Goal: Information Seeking & Learning: Learn about a topic

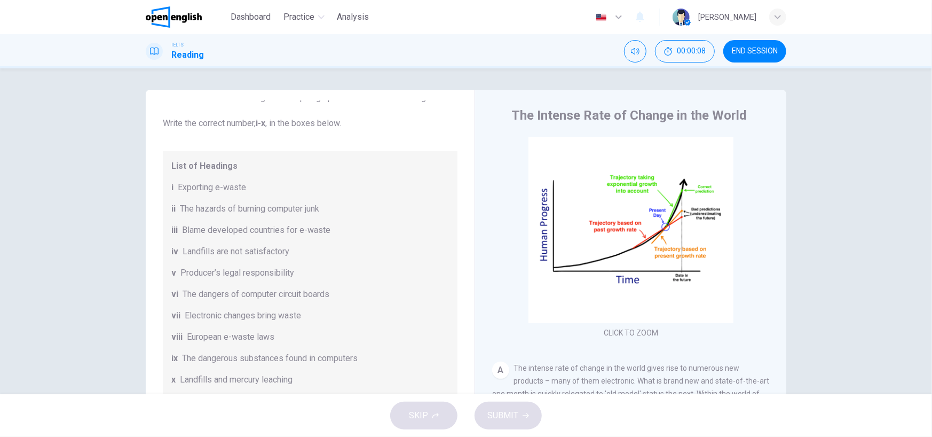
scroll to position [47, 0]
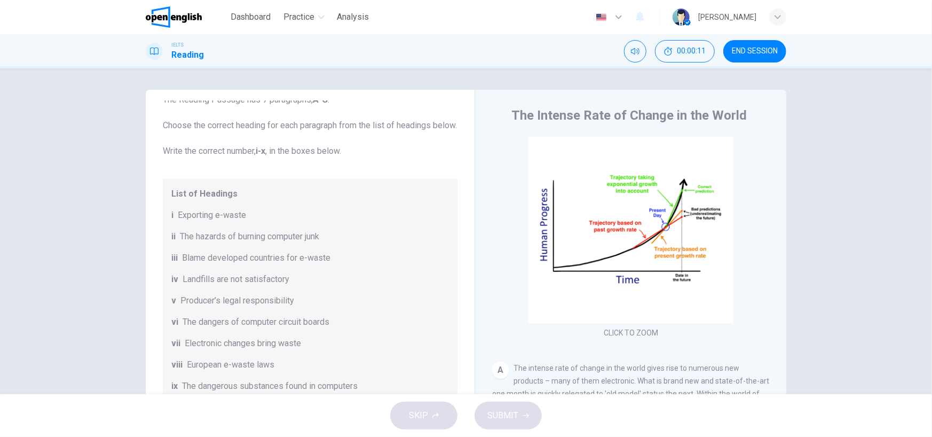
click at [764, 49] on span "END SESSION" at bounding box center [755, 51] width 46 height 9
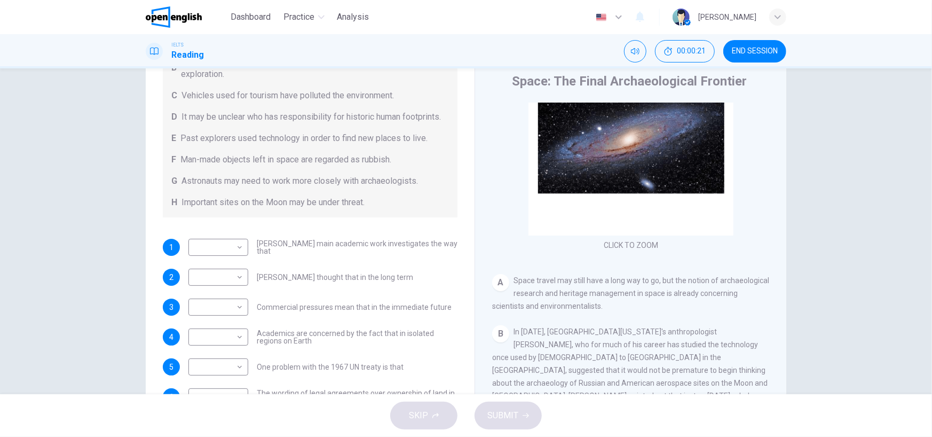
scroll to position [88, 0]
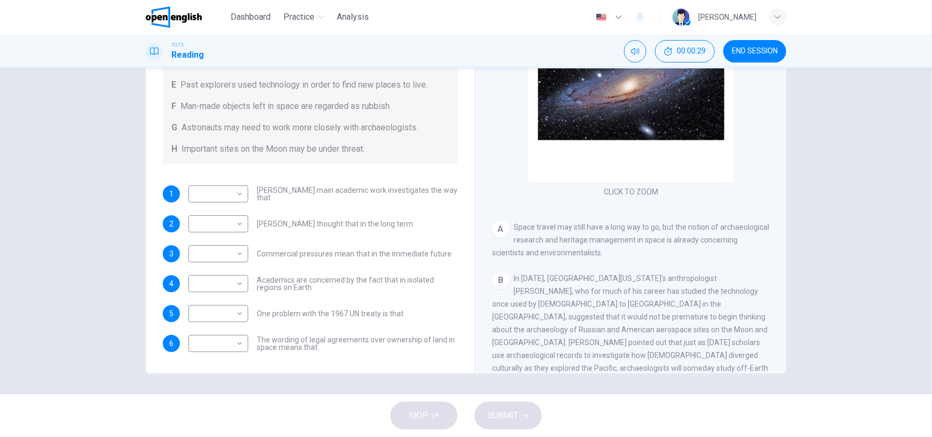
drag, startPoint x: 392, startPoint y: 281, endPoint x: 286, endPoint y: 303, distance: 108.5
click at [286, 303] on div "1 ​ ​ [PERSON_NAME] main academic work investigates the way that 2 ​ ​ [PERSON_…" at bounding box center [310, 268] width 295 height 167
drag, startPoint x: 261, startPoint y: 338, endPoint x: 341, endPoint y: 361, distance: 83.1
click at [341, 361] on div "Questions 1 - 6 Complete each sentence with the correct ending A-H from the box…" at bounding box center [310, 113] width 312 height 500
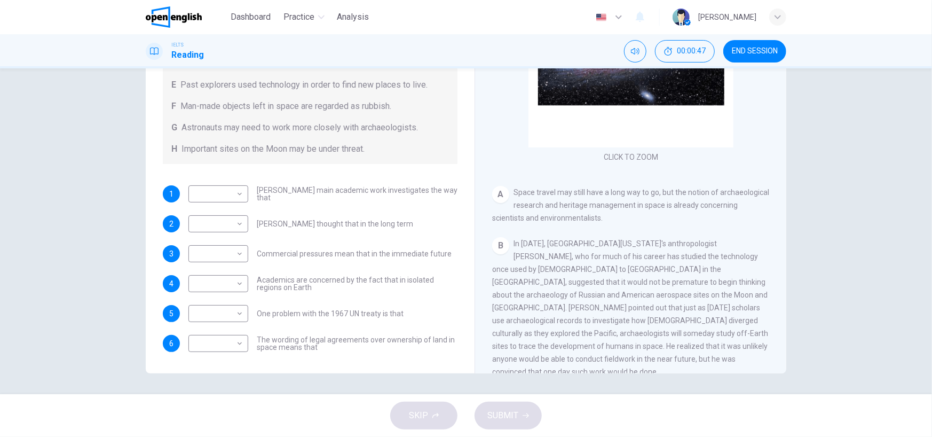
scroll to position [107, 0]
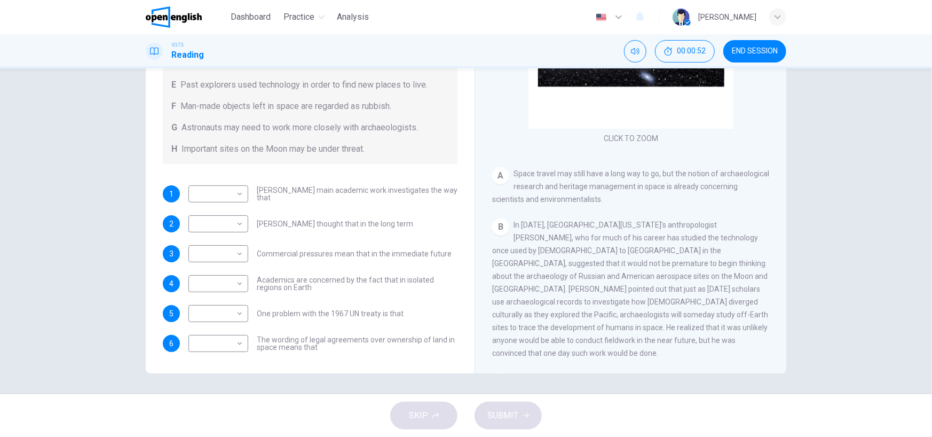
drag, startPoint x: 703, startPoint y: 228, endPoint x: 613, endPoint y: 235, distance: 91.0
click at [614, 235] on span "In [DATE], [GEOGRAPHIC_DATA][US_STATE]'s anthropologist [PERSON_NAME], who for …" at bounding box center [630, 288] width 276 height 137
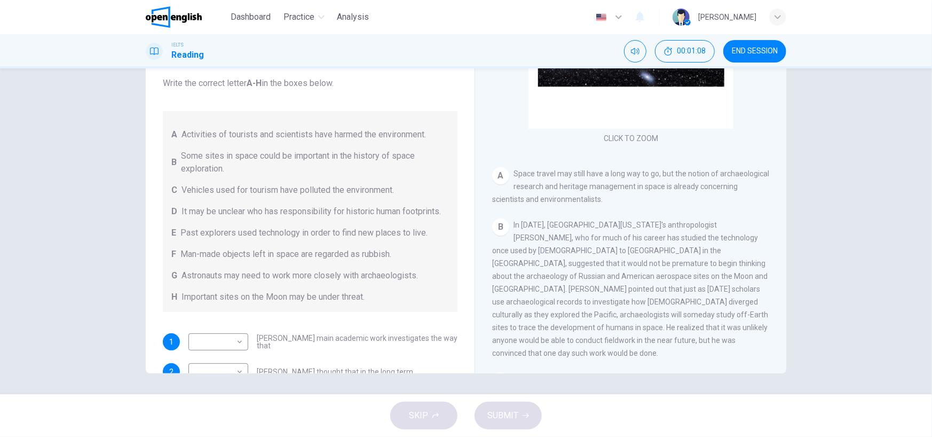
scroll to position [56, 0]
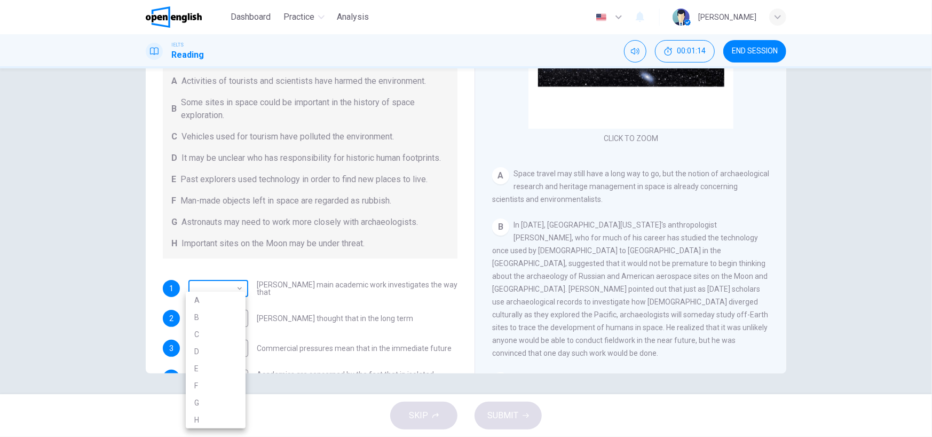
click at [225, 305] on body "This site uses cookies, as explained in our Privacy Policy . If you agree to th…" at bounding box center [466, 218] width 932 height 437
click at [205, 363] on li "E" at bounding box center [216, 368] width 60 height 17
type input "*"
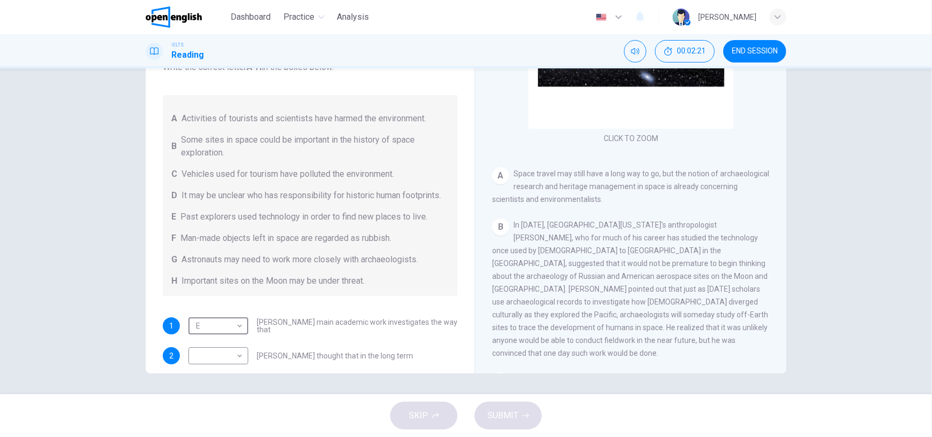
scroll to position [0, 0]
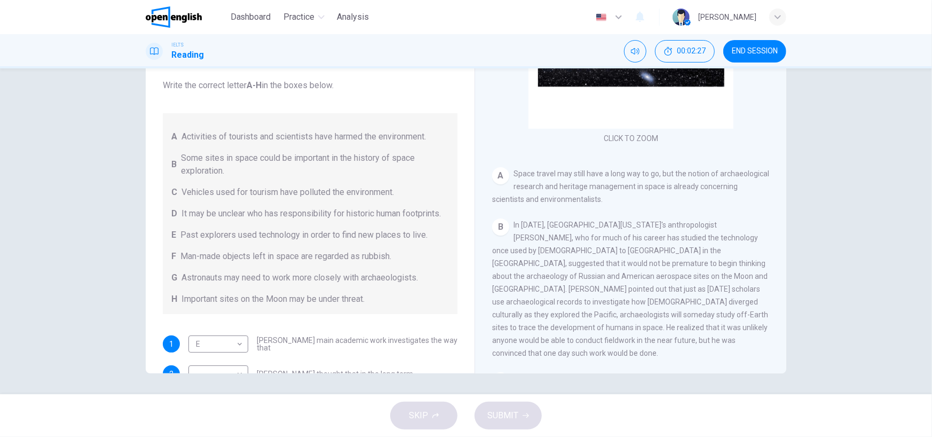
drag, startPoint x: 179, startPoint y: 157, endPoint x: 343, endPoint y: 178, distance: 165.7
click at [288, 170] on span "Some sites in space could be important in the history of space exploration." at bounding box center [315, 165] width 268 height 26
drag, startPoint x: 457, startPoint y: 204, endPoint x: 441, endPoint y: 257, distance: 54.9
click at [454, 227] on div "Questions 1 - 6 Complete each sentence with the correct ending A-H from the box…" at bounding box center [310, 263] width 312 height 500
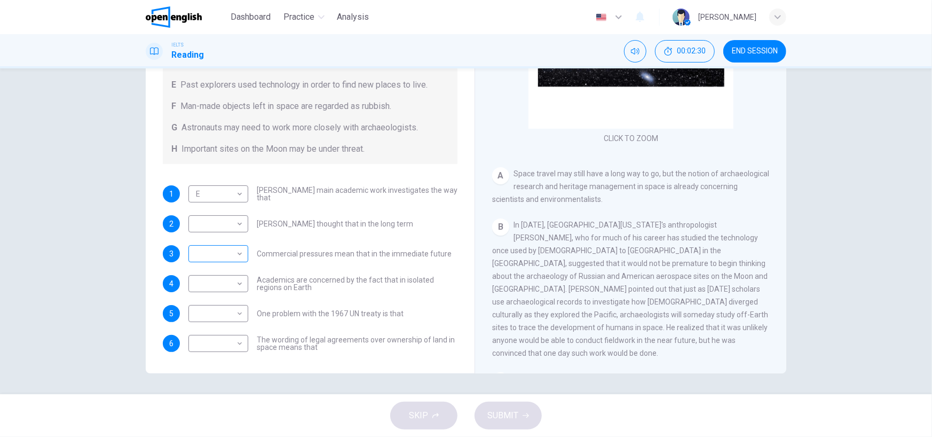
scroll to position [160, 0]
click at [231, 232] on body "This site uses cookies, as explained in our Privacy Policy . If you agree to th…" at bounding box center [466, 218] width 932 height 437
click at [213, 267] on li "B" at bounding box center [216, 259] width 60 height 17
type input "*"
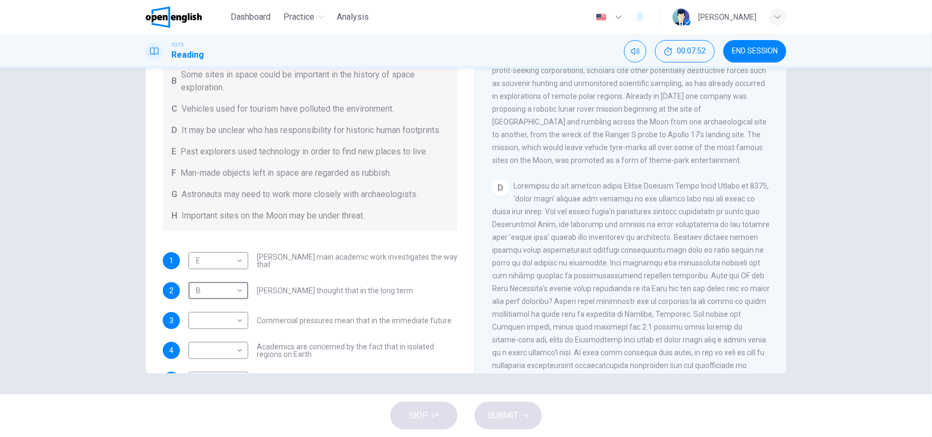
scroll to position [109, 0]
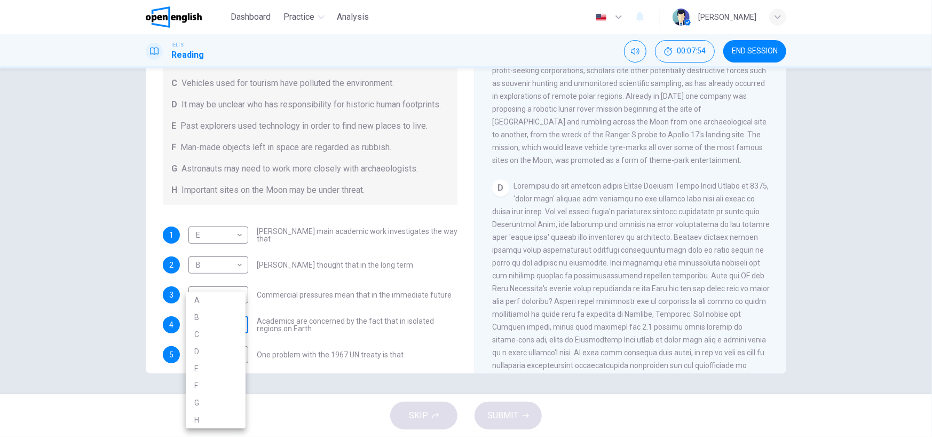
click at [229, 338] on body "This site uses cookies, as explained in our Privacy Policy . If you agree to th…" at bounding box center [466, 218] width 932 height 437
click at [216, 353] on li "D" at bounding box center [216, 351] width 60 height 17
type input "*"
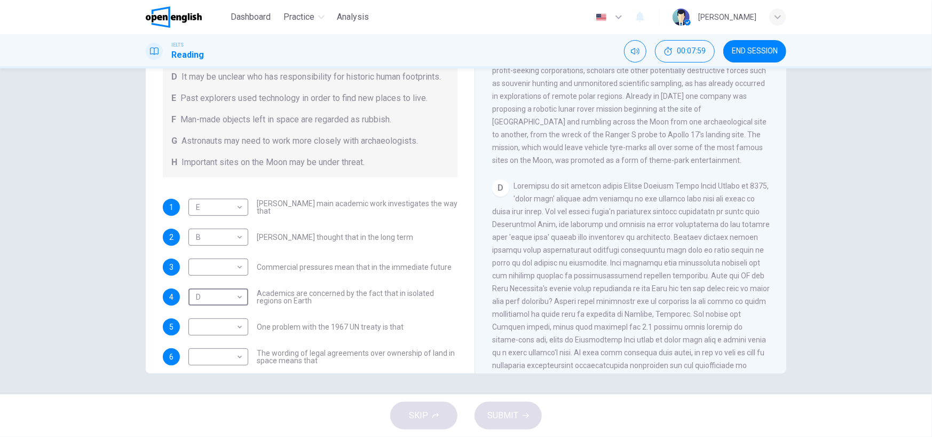
scroll to position [162, 0]
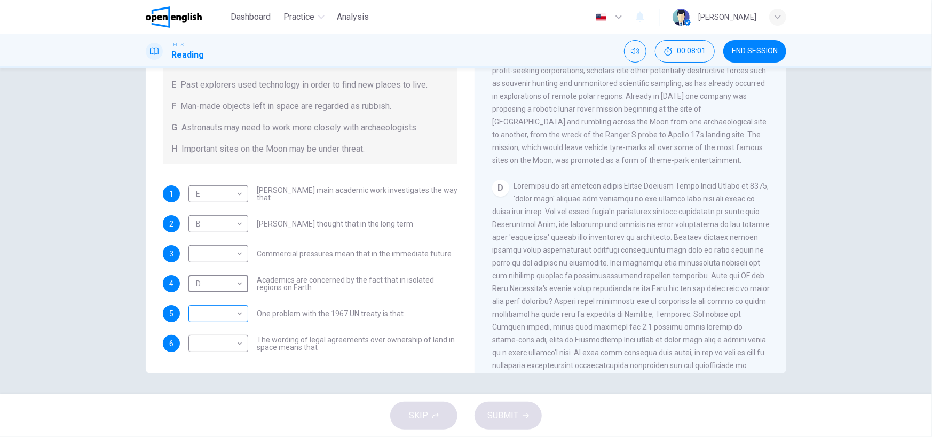
click at [240, 321] on body "This site uses cookies, as explained in our Privacy Policy . If you agree to th…" at bounding box center [466, 218] width 932 height 437
click at [209, 350] on li "D" at bounding box center [216, 351] width 60 height 17
type input "*"
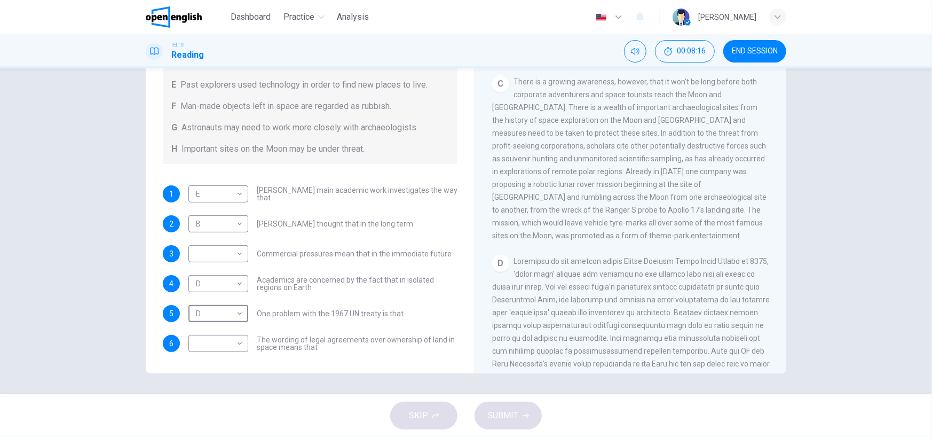
scroll to position [372, 0]
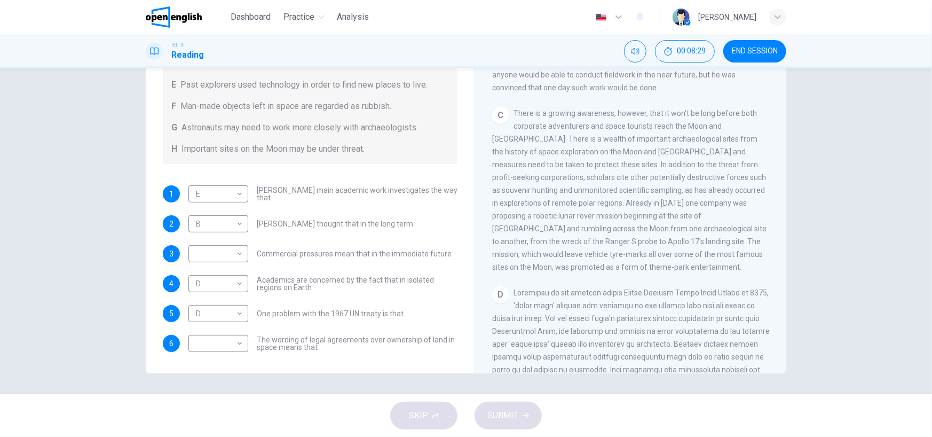
drag, startPoint x: 732, startPoint y: 184, endPoint x: 722, endPoint y: 170, distance: 16.9
click at [722, 170] on span "There is a growing awareness, however, that it won't be long before both corpor…" at bounding box center [629, 190] width 274 height 162
click at [234, 288] on body "This site uses cookies, as explained in our Privacy Policy . If you agree to th…" at bounding box center [466, 218] width 932 height 437
click at [448, 163] on div at bounding box center [466, 218] width 932 height 437
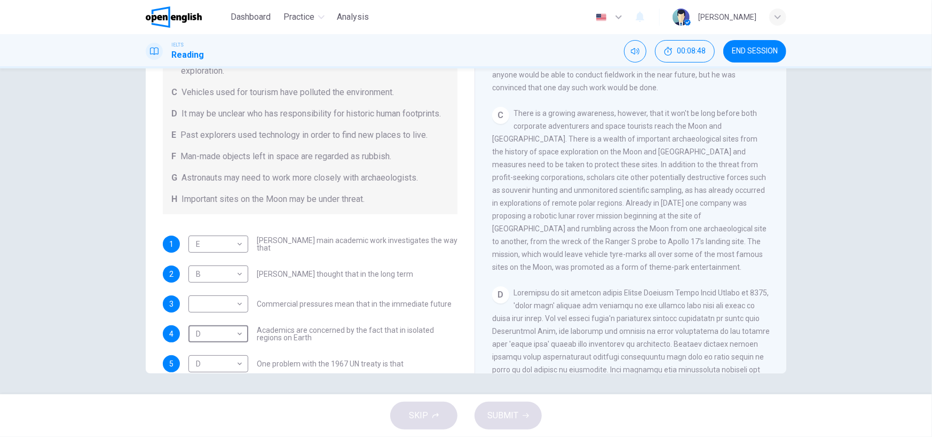
scroll to position [136, 0]
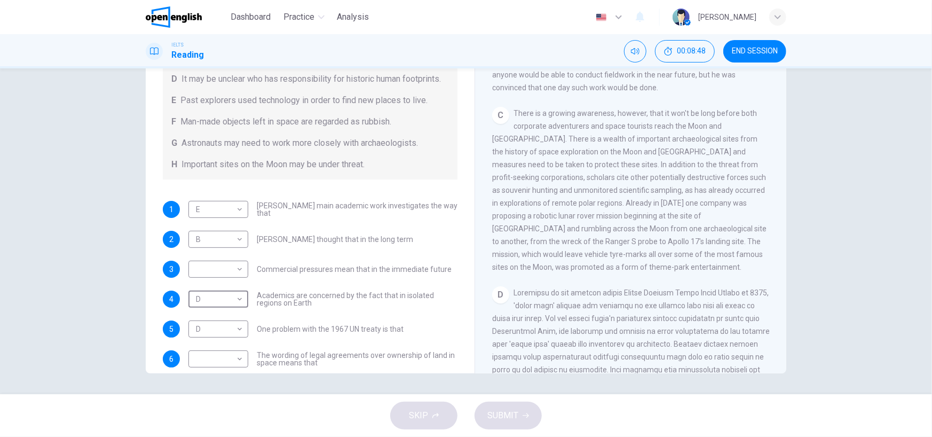
drag, startPoint x: 463, startPoint y: 234, endPoint x: 430, endPoint y: 222, distance: 35.8
click at [440, 218] on div "Questions 1 - 6 Complete each sentence with the correct ending A-H from the box…" at bounding box center [466, 187] width 640 height 371
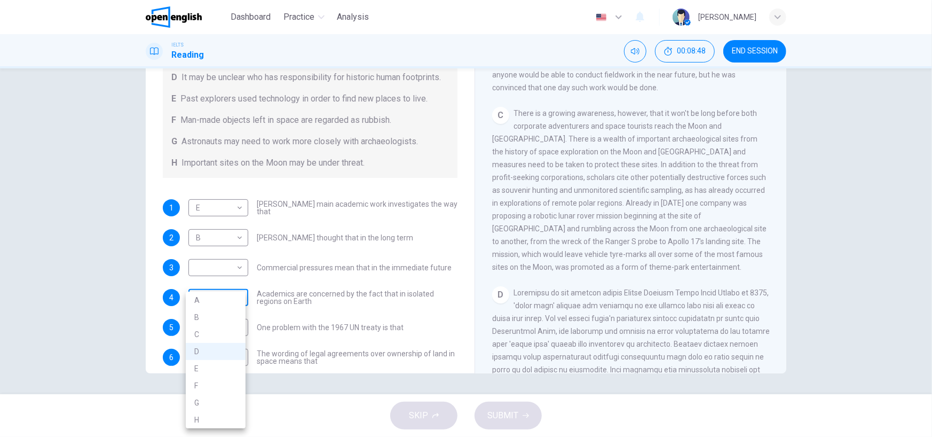
click at [218, 312] on body "This site uses cookies, as explained in our Privacy Policy . If you agree to th…" at bounding box center [466, 218] width 932 height 437
click at [204, 304] on li "A" at bounding box center [216, 299] width 60 height 17
type input "*"
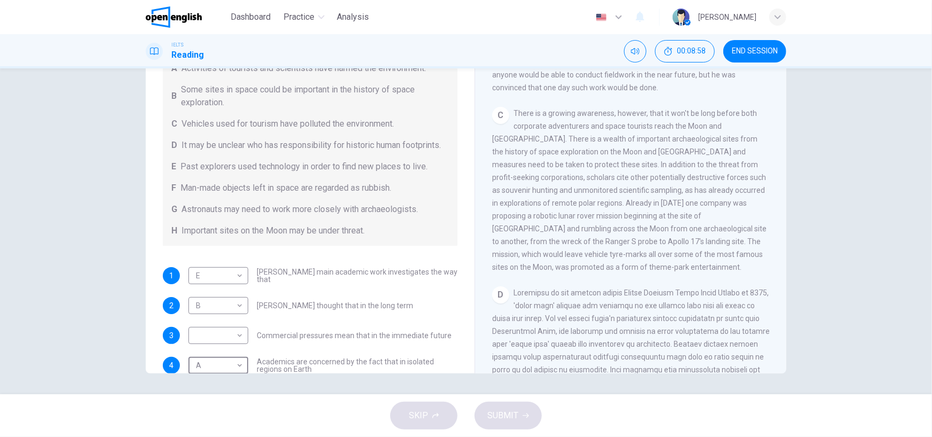
scroll to position [65, 0]
click at [233, 347] on body "This site uses cookies, as explained in our Privacy Policy . If you agree to th…" at bounding box center [466, 218] width 932 height 437
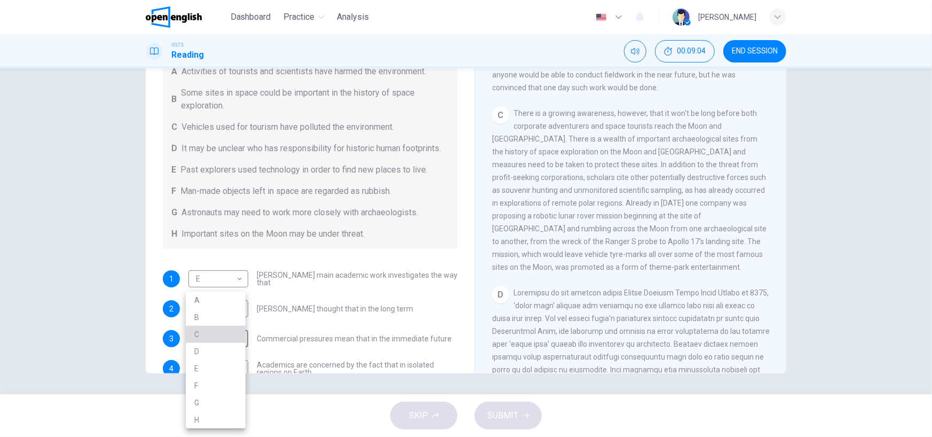
click at [213, 334] on li "C" at bounding box center [216, 334] width 60 height 17
type input "*"
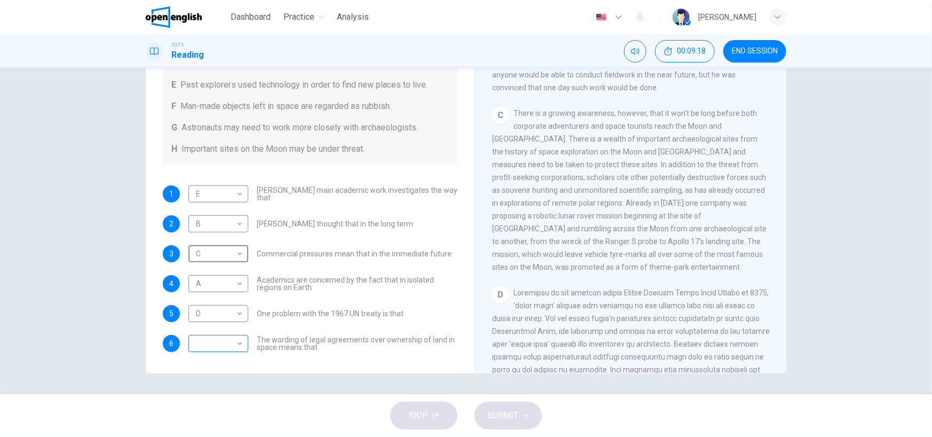
click at [227, 341] on body "This site uses cookies, as explained in our Privacy Policy . If you agree to th…" at bounding box center [466, 218] width 932 height 437
click at [218, 418] on li "H" at bounding box center [216, 419] width 60 height 17
type input "*"
click at [522, 415] on icon "button" at bounding box center [525, 415] width 6 height 6
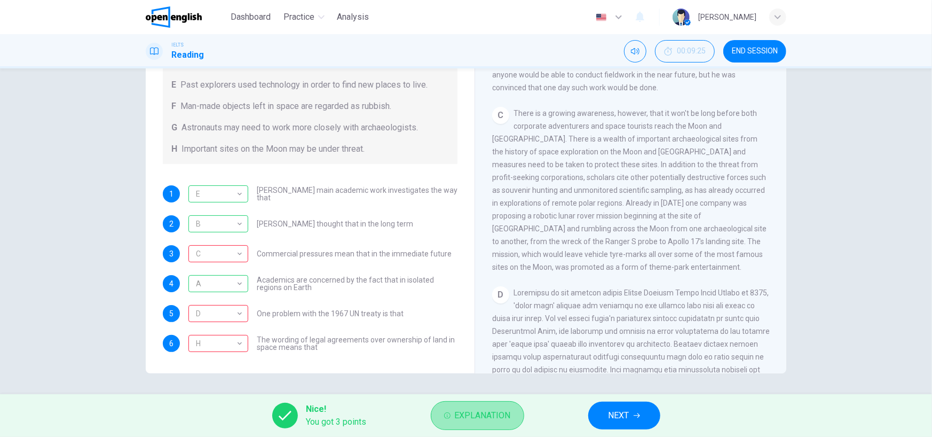
click at [513, 421] on button "Explanation" at bounding box center [477, 415] width 93 height 29
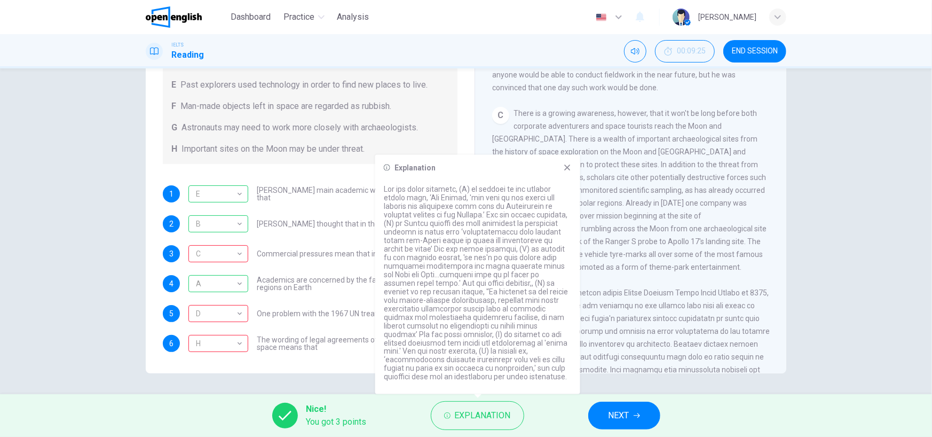
click at [569, 168] on icon at bounding box center [567, 167] width 9 height 9
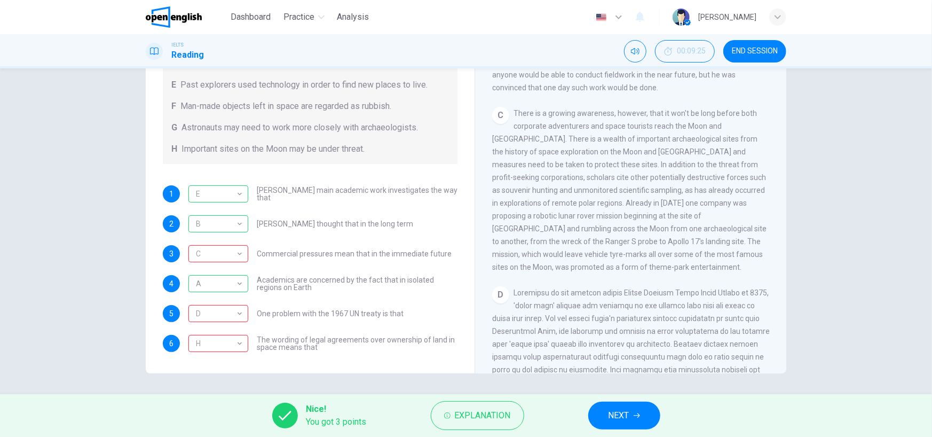
click at [617, 417] on span "NEXT" at bounding box center [618, 415] width 21 height 15
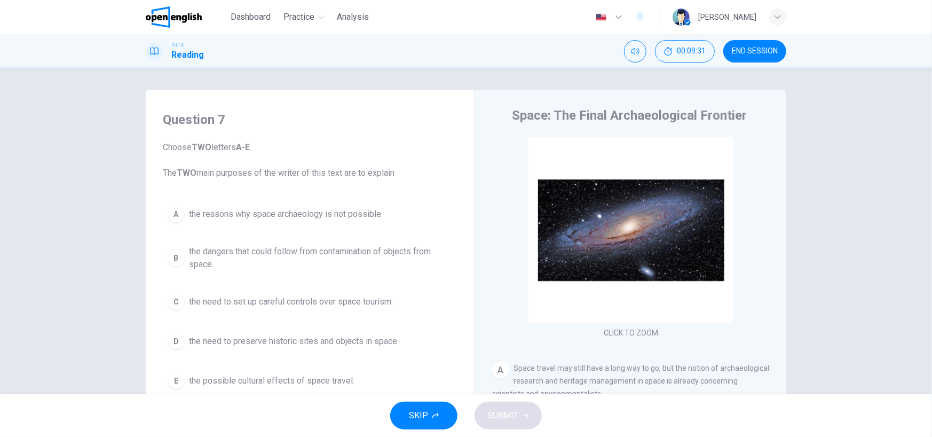
scroll to position [53, 0]
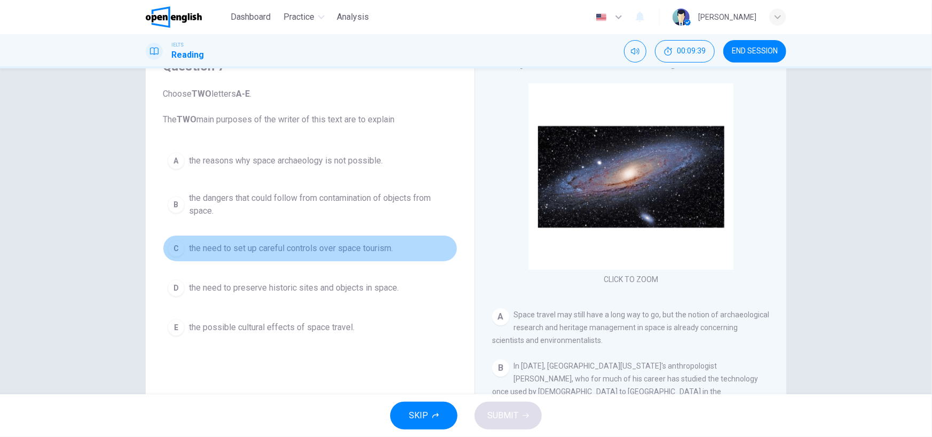
click at [300, 248] on span "the need to set up careful controls over space tourism." at bounding box center [291, 248] width 204 height 13
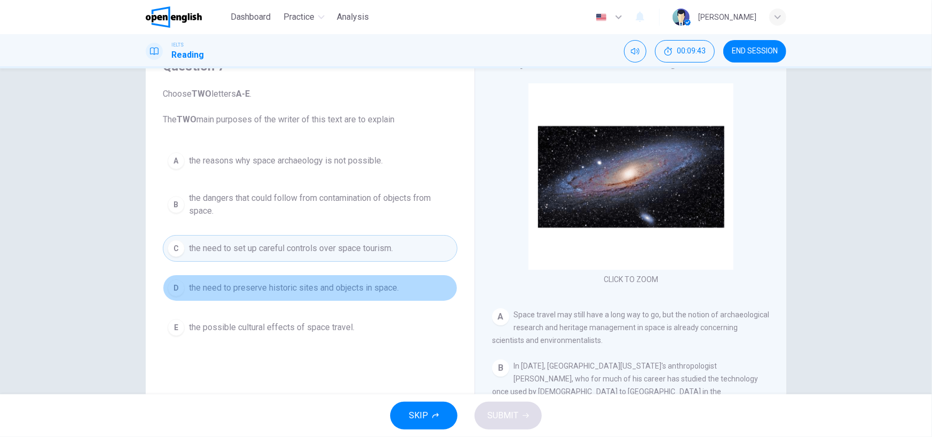
click at [393, 282] on span "the need to preserve historic sites and objects in space." at bounding box center [294, 287] width 210 height 13
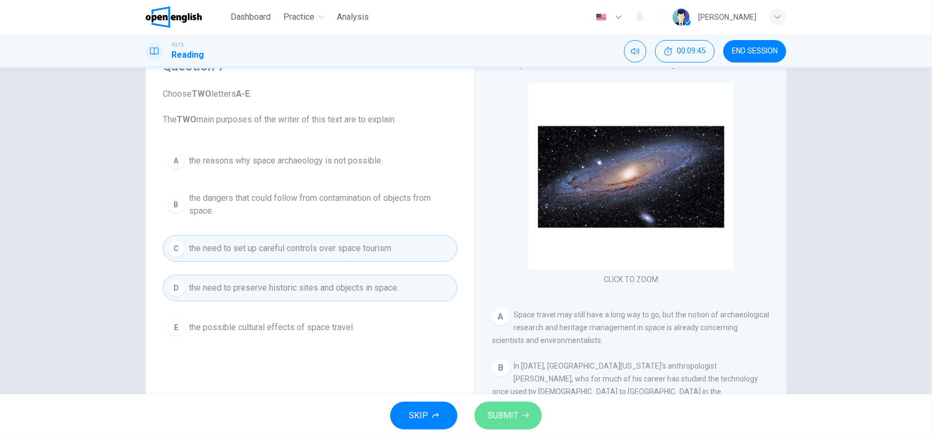
click at [533, 419] on button "SUBMIT" at bounding box center [507, 415] width 67 height 28
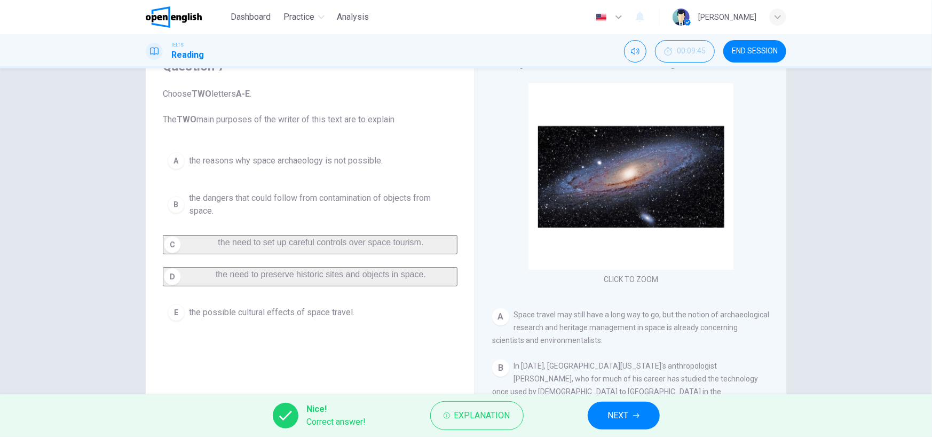
click at [619, 415] on span "NEXT" at bounding box center [618, 415] width 21 height 15
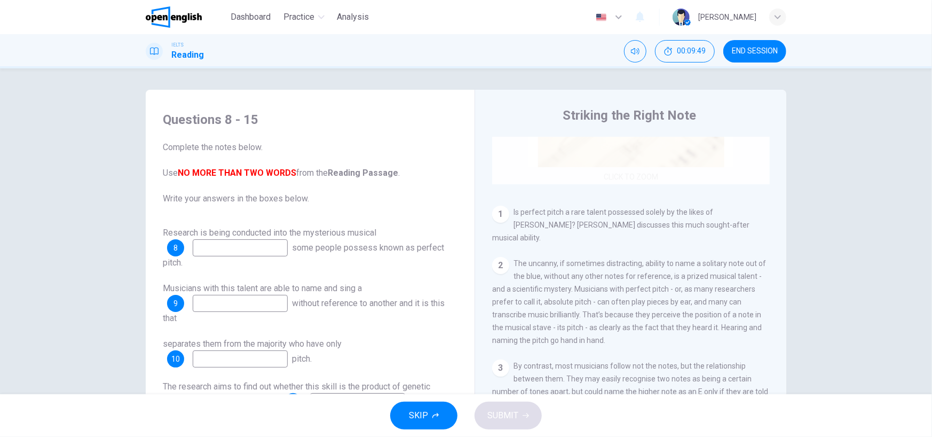
scroll to position [160, 0]
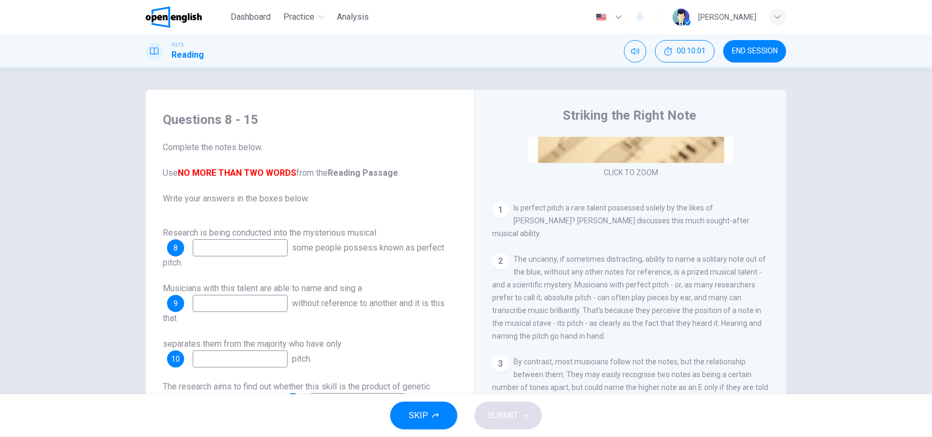
click at [232, 236] on div "Research is being conducted into the mysterious musical 8 some people possess k…" at bounding box center [310, 247] width 295 height 43
click at [237, 250] on input at bounding box center [240, 247] width 95 height 17
type input "******"
click at [272, 297] on input at bounding box center [240, 303] width 95 height 17
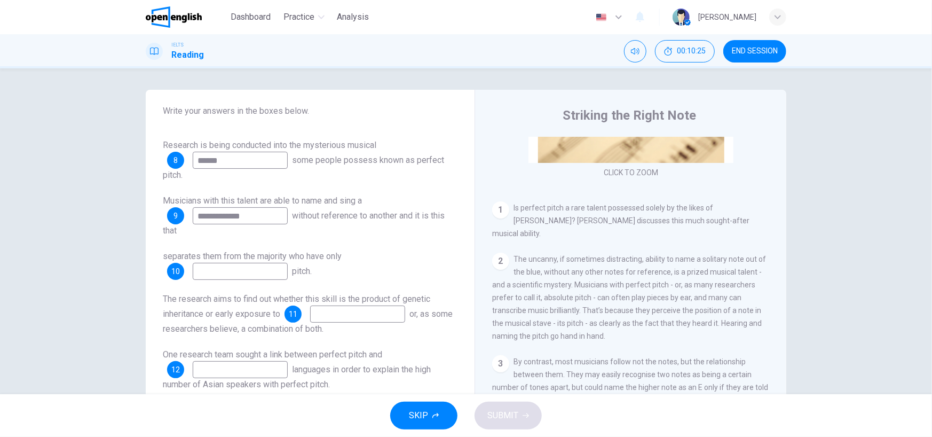
scroll to position [107, 0]
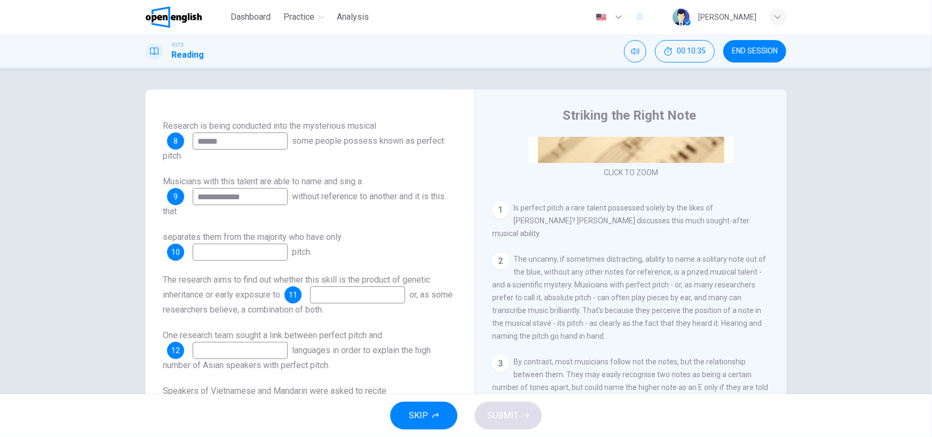
type input "**********"
click at [253, 257] on input at bounding box center [240, 251] width 95 height 17
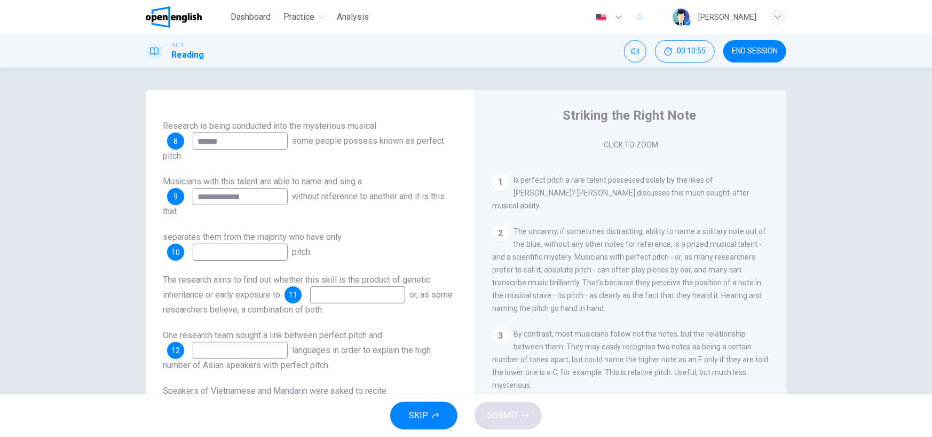
scroll to position [213, 0]
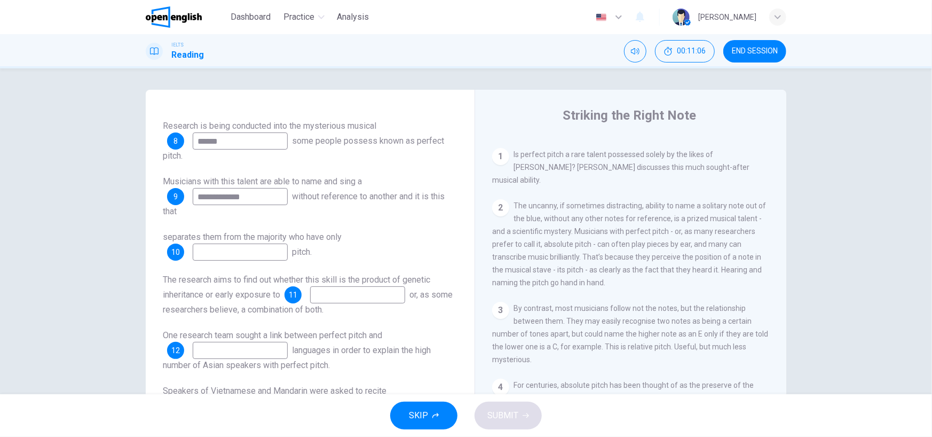
click at [248, 254] on input at bounding box center [240, 251] width 95 height 17
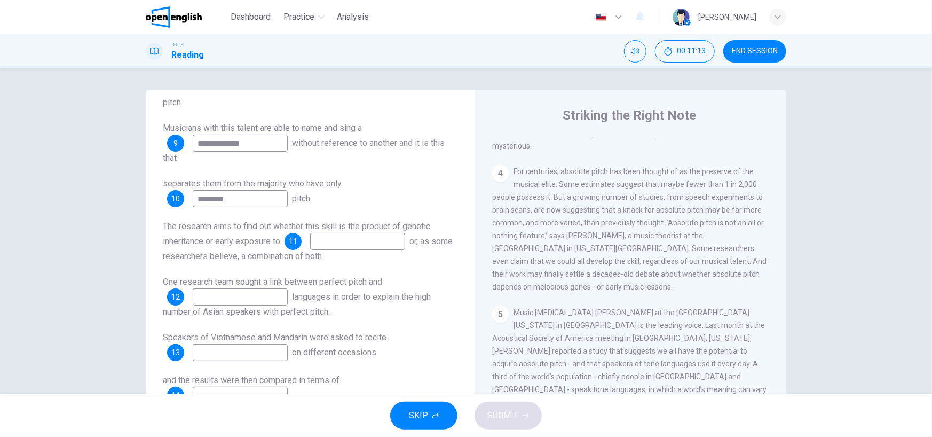
scroll to position [179, 0]
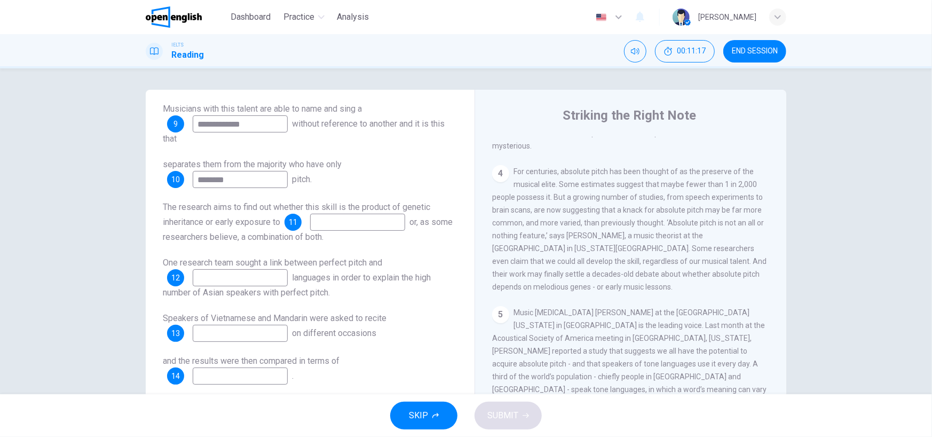
type input "********"
click at [352, 219] on input at bounding box center [357, 221] width 95 height 17
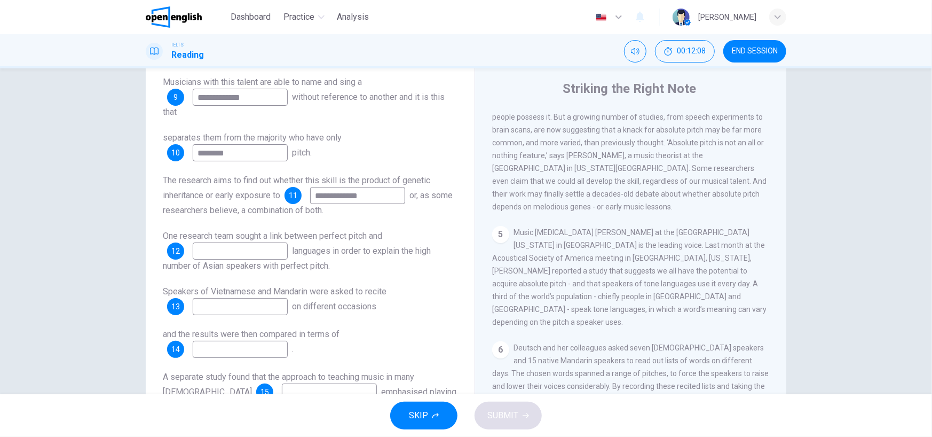
scroll to position [53, 0]
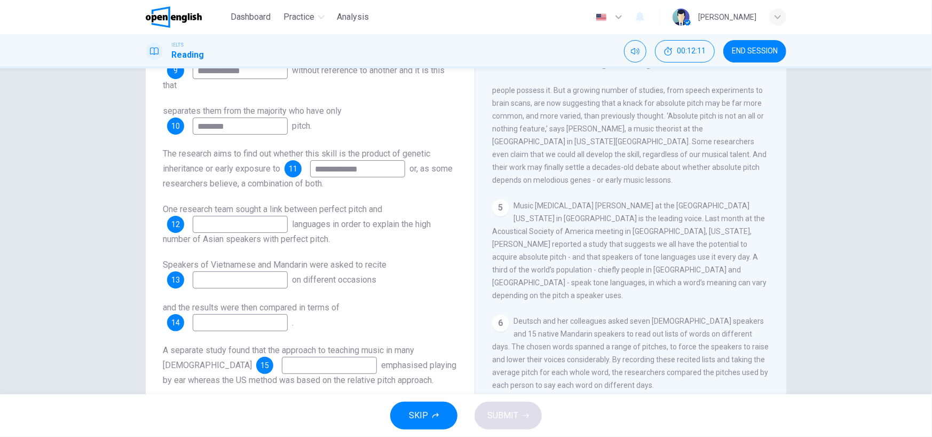
type input "**********"
click at [286, 227] on input at bounding box center [240, 224] width 95 height 17
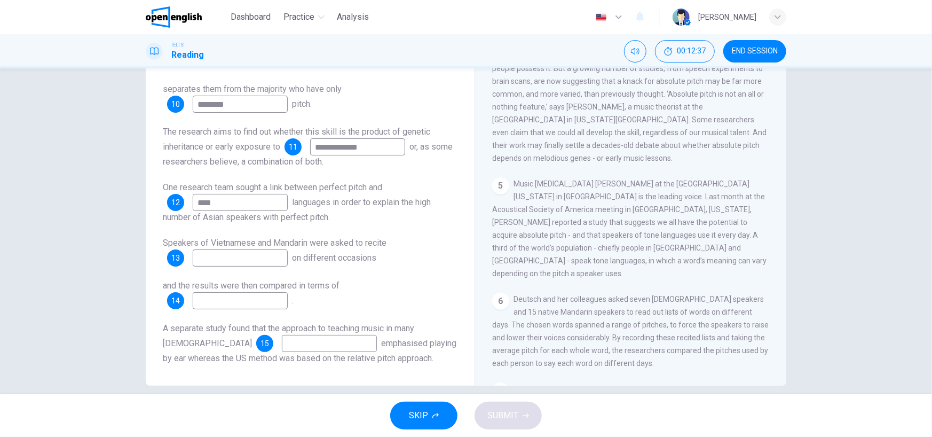
scroll to position [88, 0]
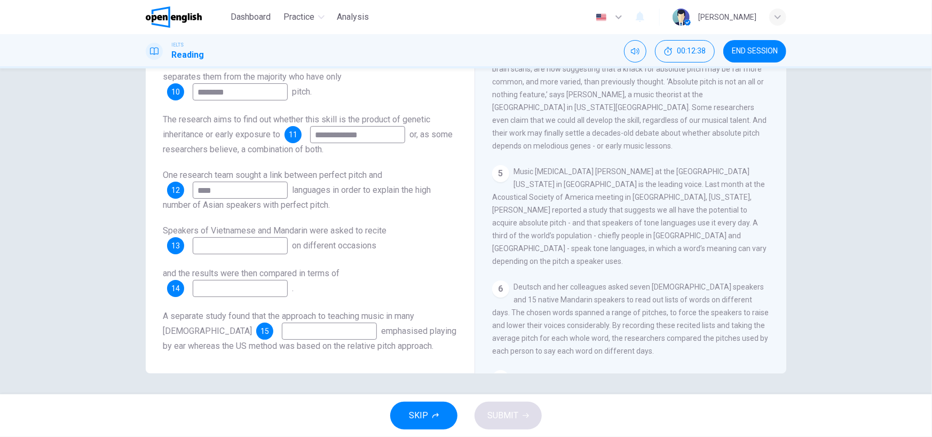
type input "****"
click at [261, 248] on input at bounding box center [240, 245] width 95 height 17
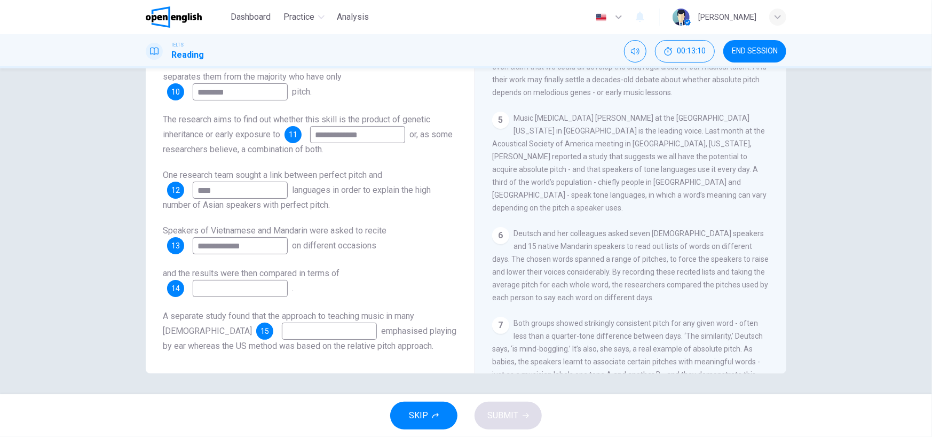
click at [231, 245] on input "**********" at bounding box center [240, 245] width 95 height 17
drag, startPoint x: 213, startPoint y: 242, endPoint x: 221, endPoint y: 249, distance: 11.0
click at [212, 243] on input "**********" at bounding box center [240, 245] width 95 height 17
type input "**********"
click at [249, 288] on input at bounding box center [240, 288] width 95 height 17
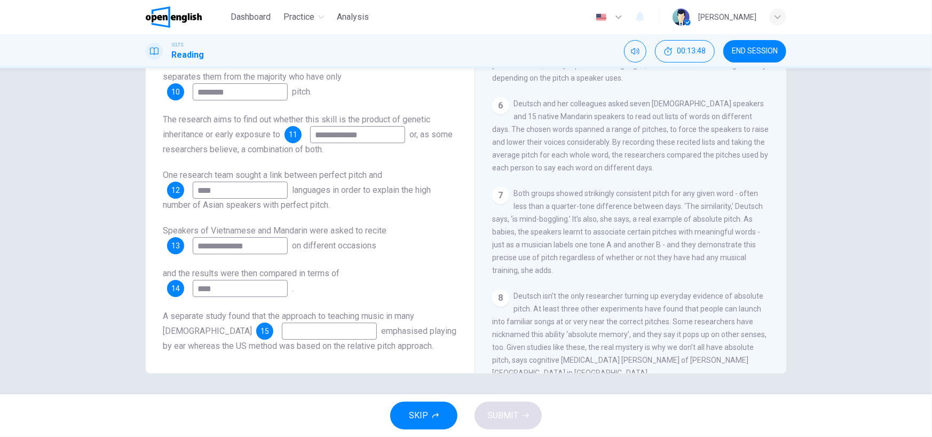
scroll to position [694, 0]
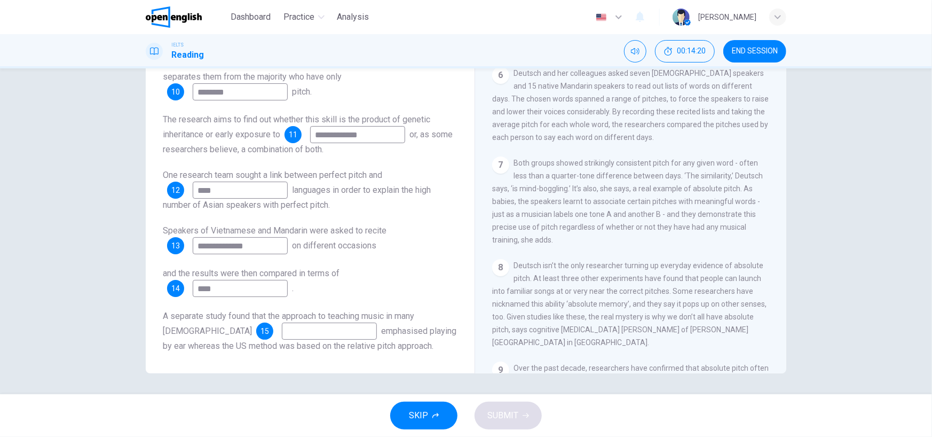
click at [265, 289] on input "****" at bounding box center [240, 288] width 95 height 17
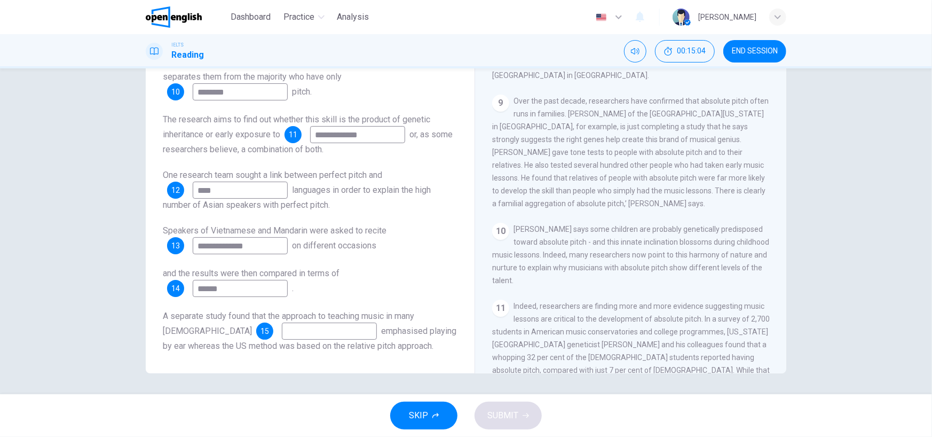
scroll to position [1014, 0]
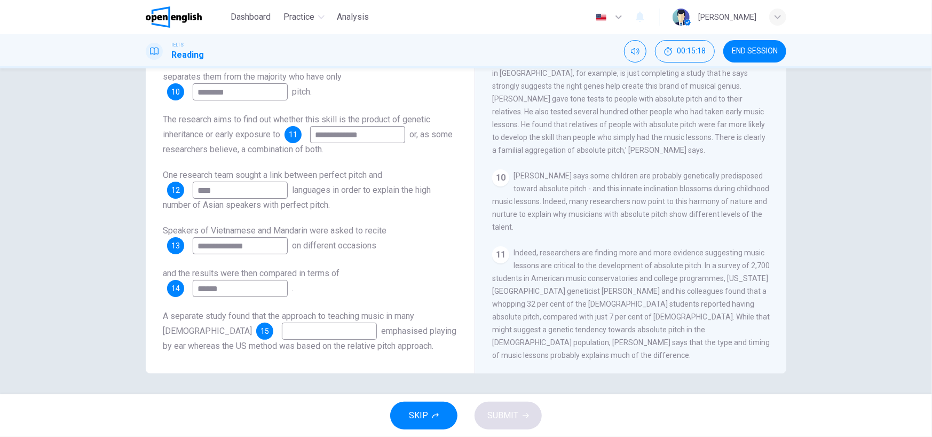
type input "******"
click at [282, 332] on input at bounding box center [329, 330] width 95 height 17
type input "********"
click at [481, 411] on button "SUBMIT" at bounding box center [507, 415] width 67 height 28
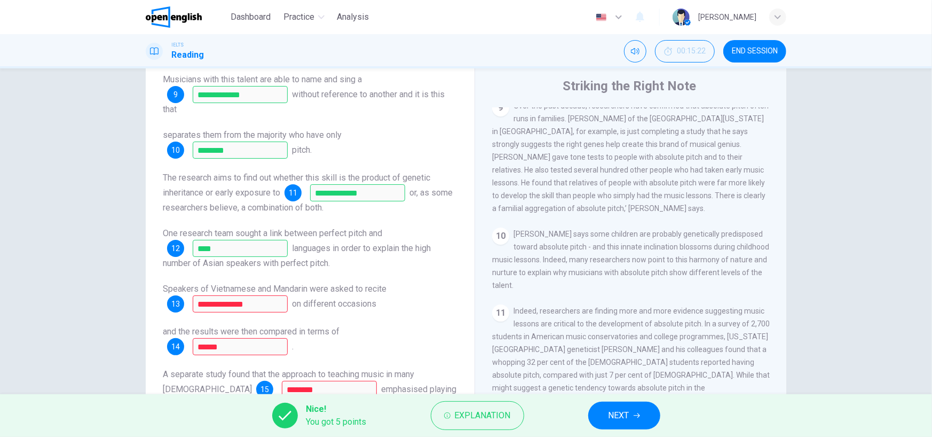
scroll to position [53, 0]
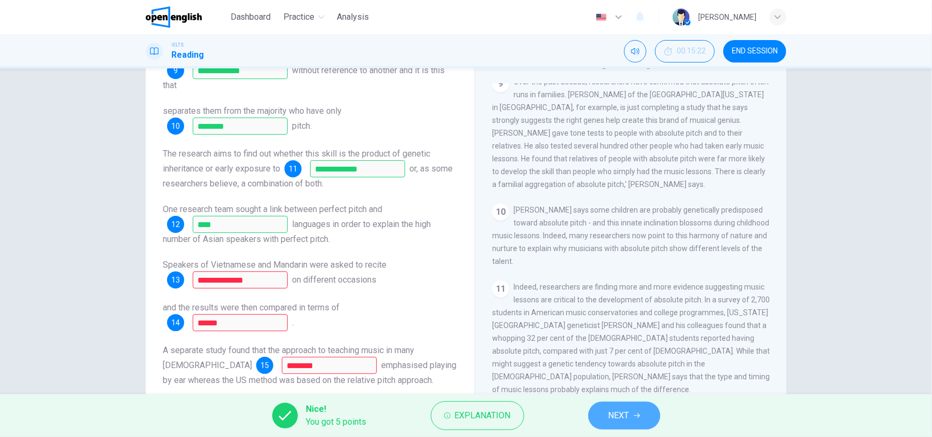
click at [607, 415] on button "NEXT" at bounding box center [624, 415] width 72 height 28
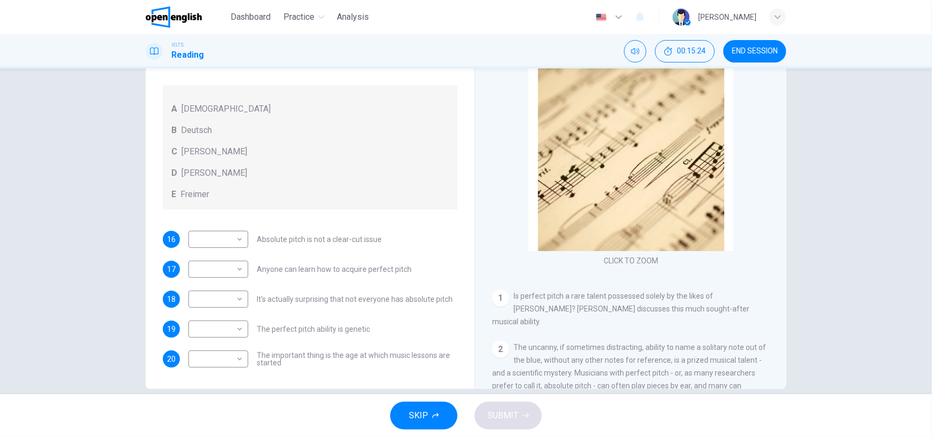
scroll to position [88, 0]
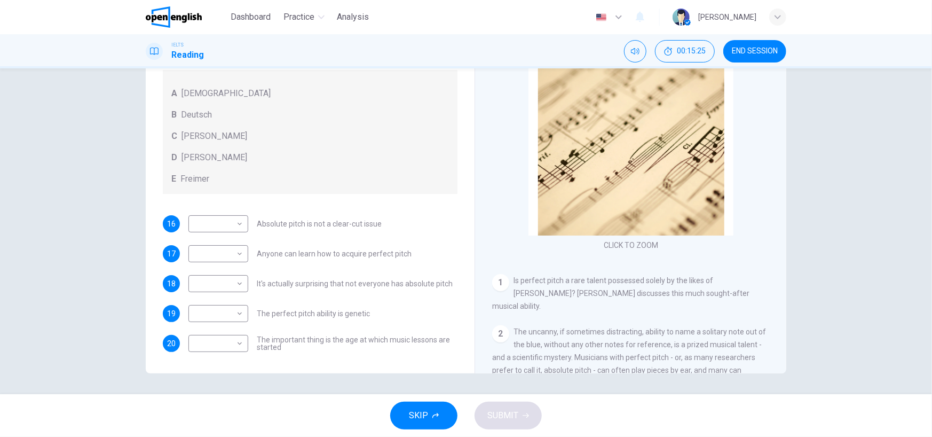
click at [747, 50] on span "END SESSION" at bounding box center [755, 51] width 46 height 9
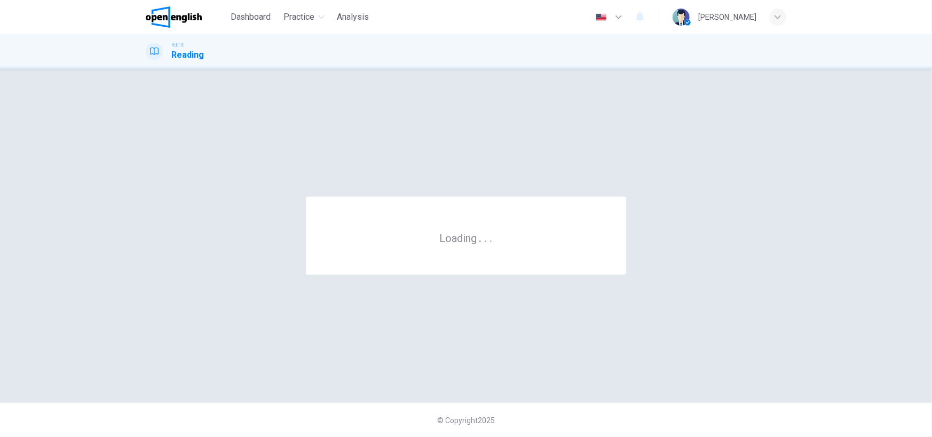
scroll to position [0, 0]
